Goal: Transaction & Acquisition: Purchase product/service

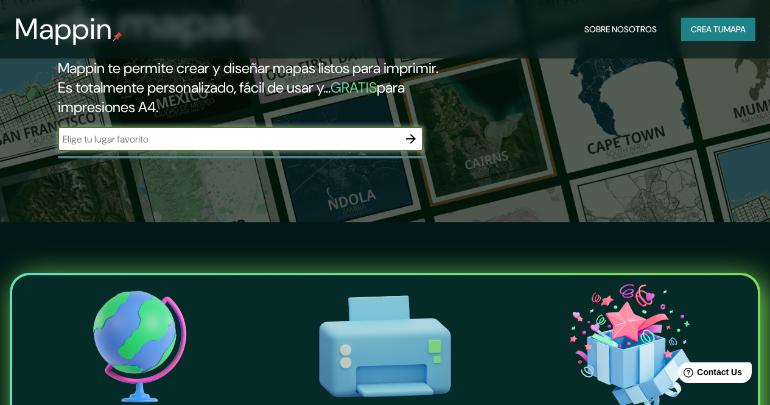
click at [219, 146] on input "text" at bounding box center [228, 139] width 341 height 14
type input "[PERSON_NAME] de [PERSON_NAME][GEOGRAPHIC_DATA]"
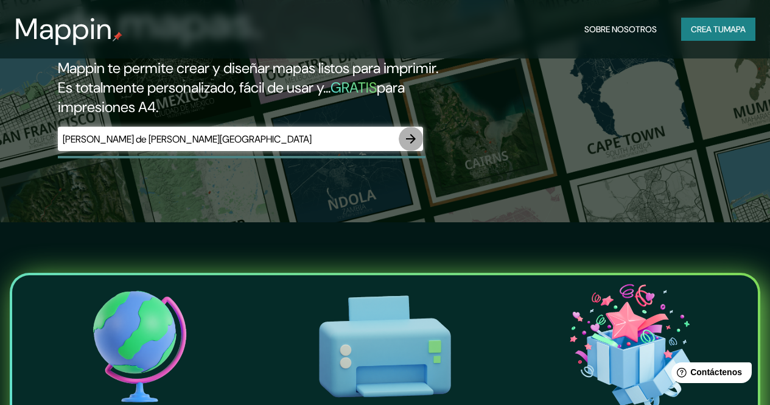
click at [418, 146] on icon "button" at bounding box center [411, 139] width 15 height 15
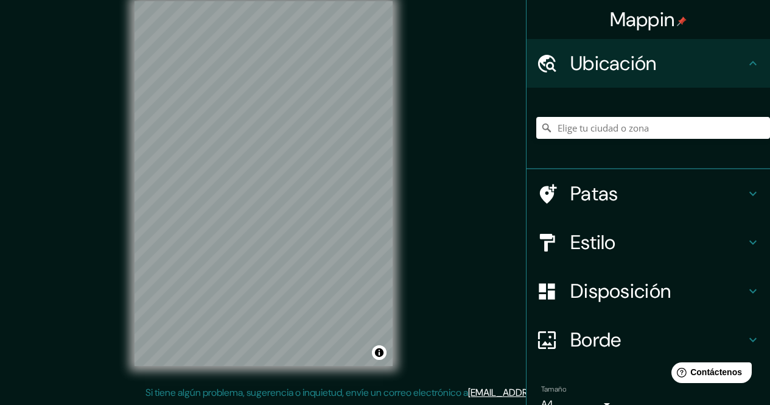
click at [619, 200] on h4 "Patas" at bounding box center [658, 193] width 175 height 24
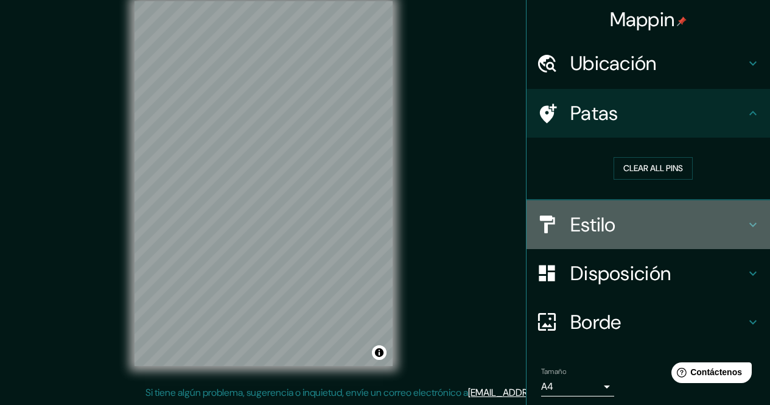
click at [734, 218] on h4 "Estilo" at bounding box center [658, 225] width 175 height 24
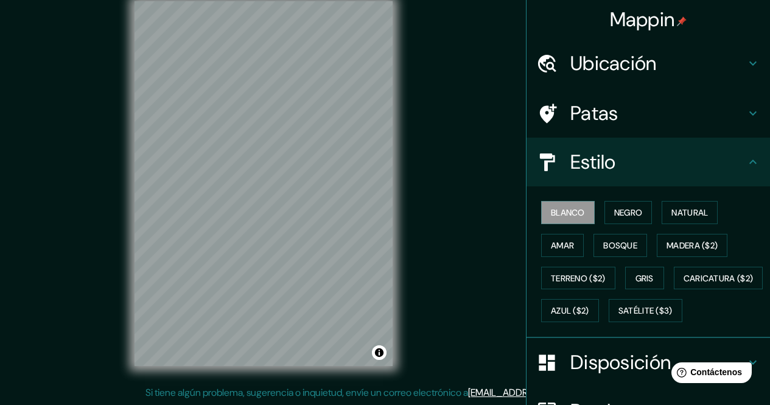
click at [747, 114] on icon at bounding box center [753, 113] width 15 height 15
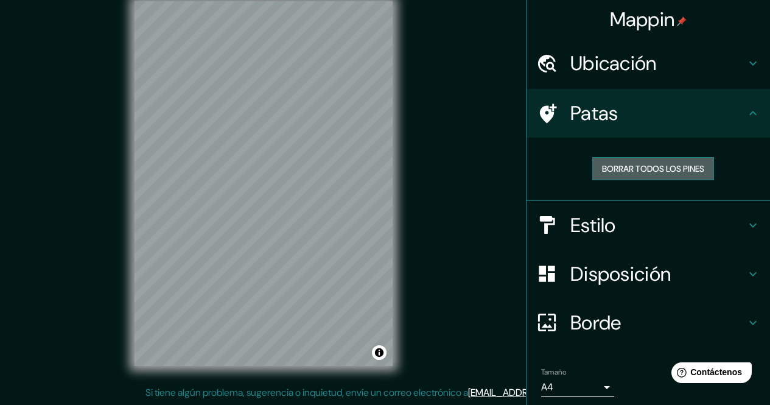
click at [661, 164] on font "Borrar todos los pines" at bounding box center [653, 168] width 102 height 11
click at [725, 69] on h4 "Ubicación" at bounding box center [658, 63] width 175 height 24
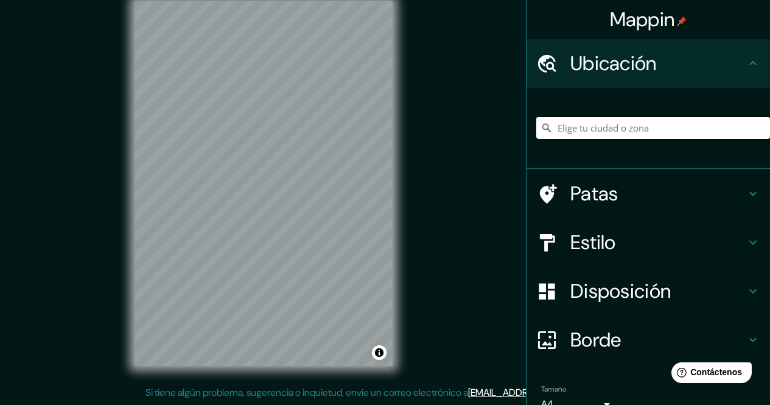
click at [573, 132] on input "Elige tu ciudad o zona" at bounding box center [654, 128] width 234 height 22
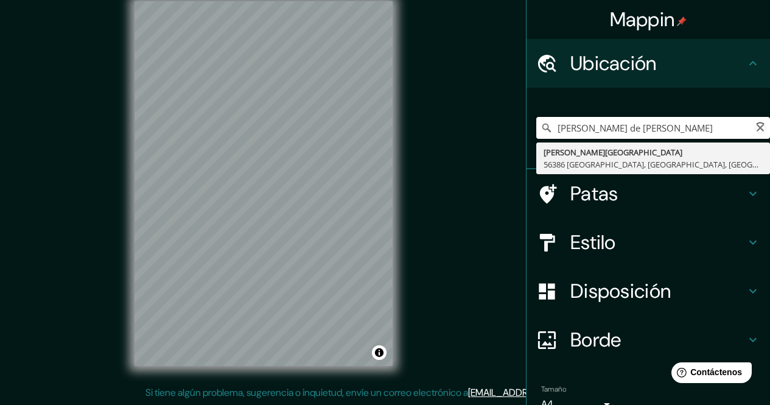
type input "[PERSON_NAME], arrondissement de [GEOGRAPHIC_DATA], [GEOGRAPHIC_DATA], [GEOGRAP…"
